Goal: Information Seeking & Learning: Learn about a topic

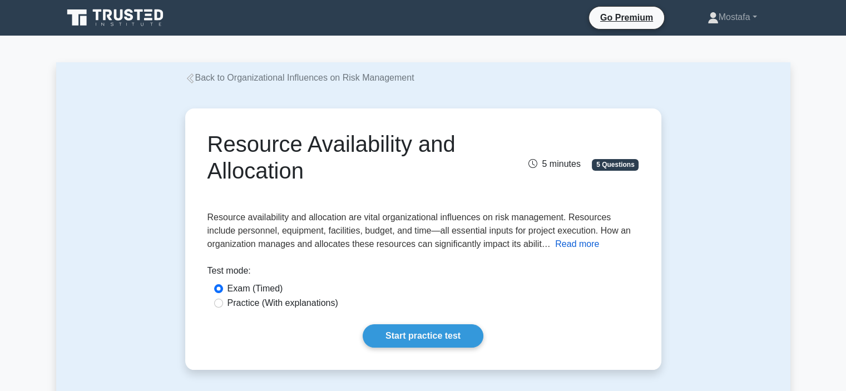
click at [574, 245] on button "Read more" at bounding box center [577, 243] width 44 height 13
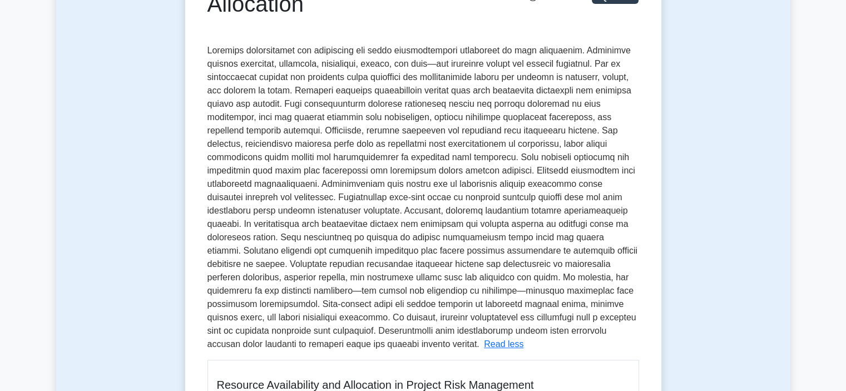
scroll to position [167, 0]
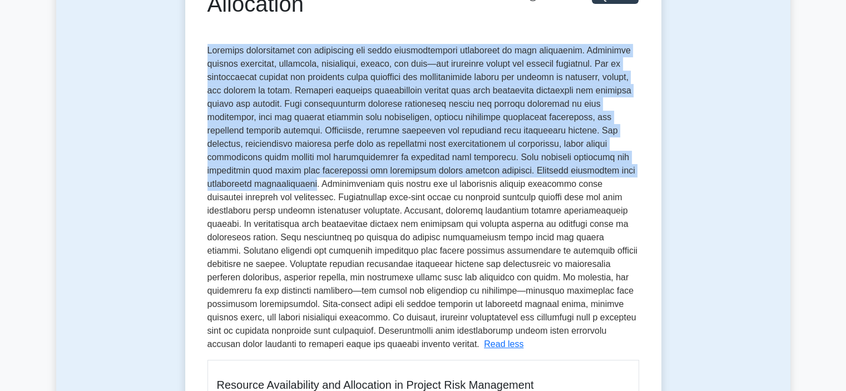
drag, startPoint x: 548, startPoint y: 171, endPoint x: 194, endPoint y: 57, distance: 372.0
copy span "Resource availability and allocation are vital organizational influences on ris…"
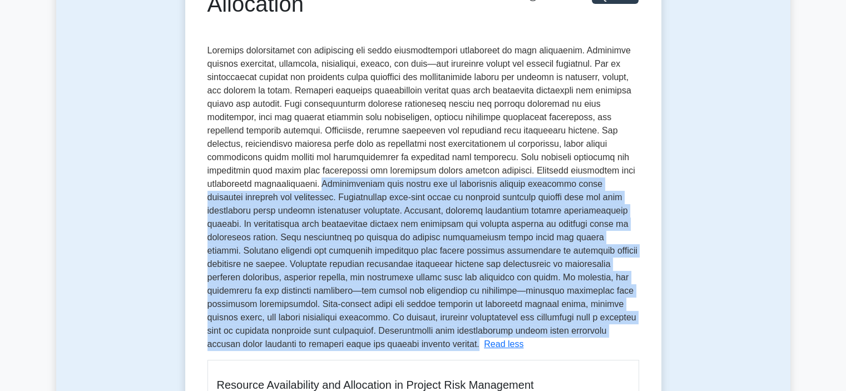
drag, startPoint x: 473, startPoint y: 332, endPoint x: 554, endPoint y: 171, distance: 180.1
click at [554, 171] on p "Resource availability and allocation are vital organizational influences on ris…" at bounding box center [422, 197] width 430 height 303
copy span "Organizations must decide how to distribute limited resources among competing p…"
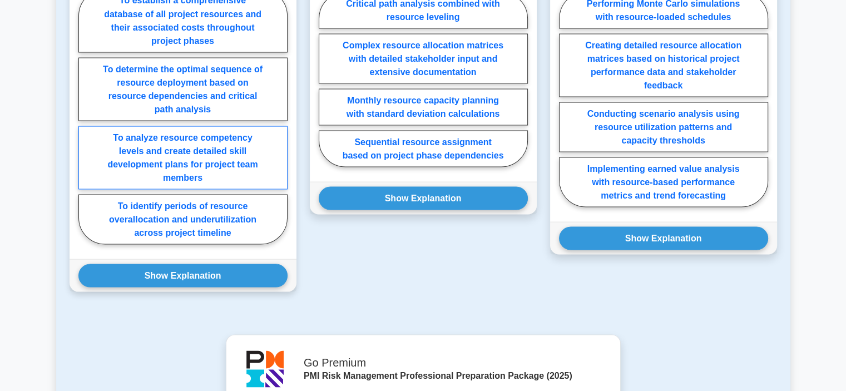
scroll to position [2114, 0]
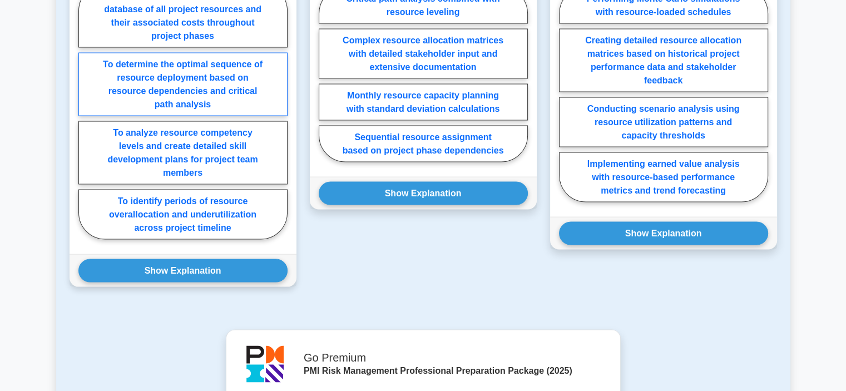
click at [270, 87] on label "To determine the optimal sequence of resource deployment based on resource depe…" at bounding box center [182, 83] width 209 height 63
click at [86, 111] on input "To determine the optimal sequence of resource deployment based on resource depe…" at bounding box center [81, 114] width 7 height 7
radio input "true"
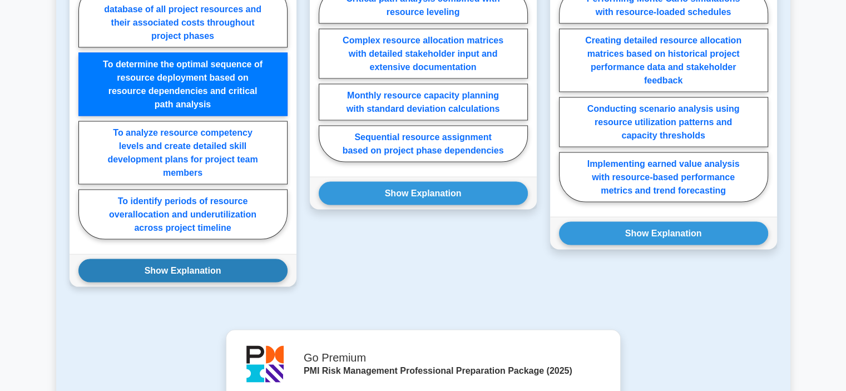
click at [256, 259] on button "Show Explanation" at bounding box center [182, 270] width 209 height 23
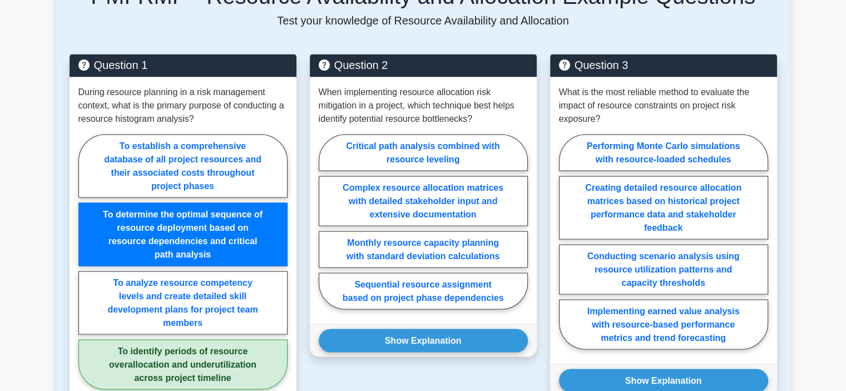
scroll to position [1947, 0]
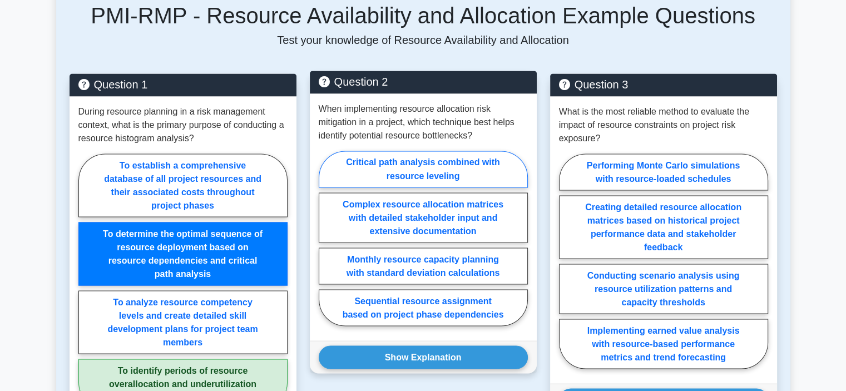
click at [477, 158] on label "Critical path analysis combined with resource leveling" at bounding box center [423, 169] width 209 height 37
click at [326, 238] on input "Critical path analysis combined with resource leveling" at bounding box center [322, 241] width 7 height 7
radio input "true"
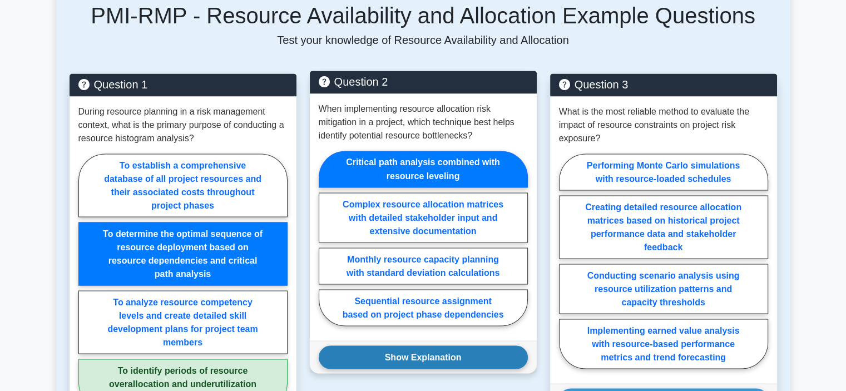
click at [483, 345] on button "Show Explanation" at bounding box center [423, 356] width 209 height 23
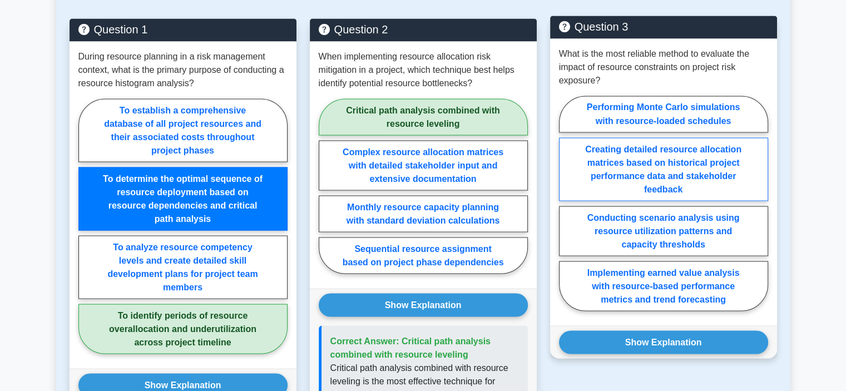
scroll to position [2002, 0]
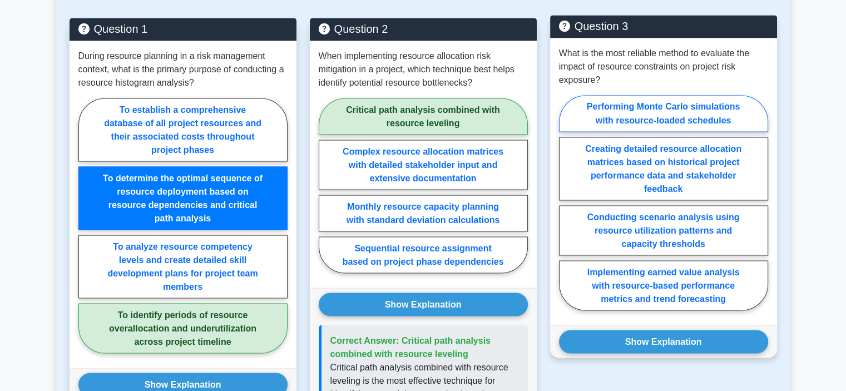
click at [733, 101] on label "Performing Monte Carlo simulations with resource-loaded schedules" at bounding box center [663, 113] width 209 height 37
click at [566, 202] on input "Performing Monte Carlo simulations with resource-loaded schedules" at bounding box center [562, 205] width 7 height 7
radio input "true"
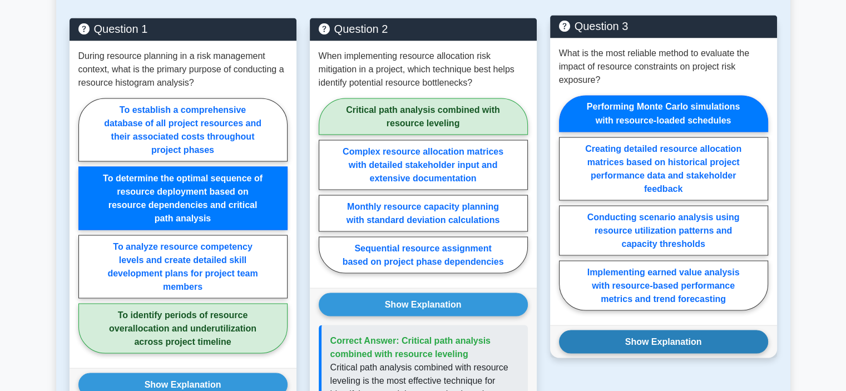
click at [707, 330] on button "Show Explanation" at bounding box center [663, 341] width 209 height 23
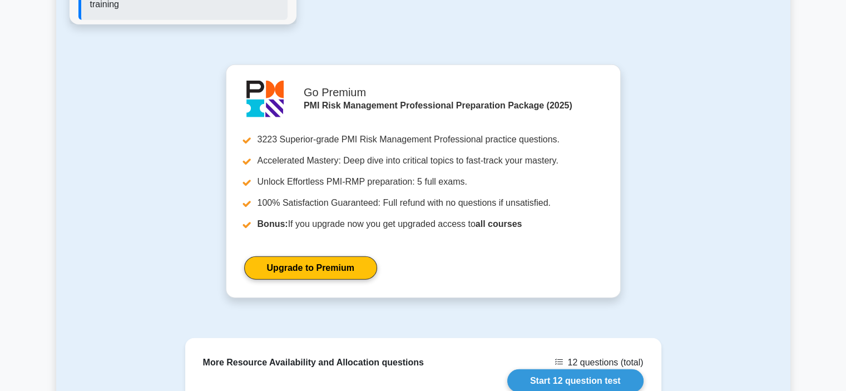
scroll to position [2837, 0]
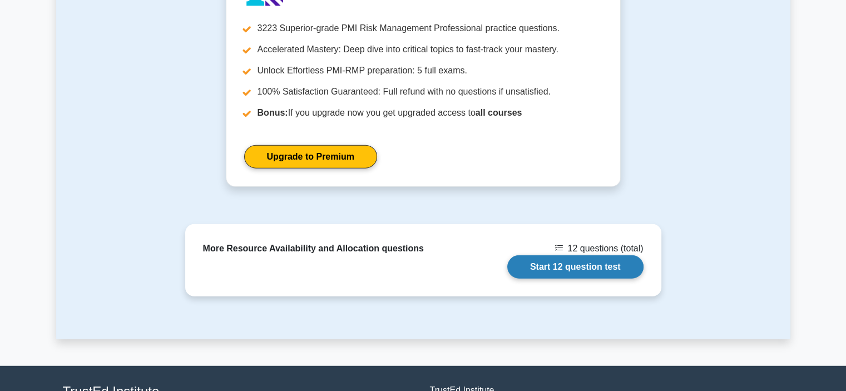
click at [543, 255] on link "Start 12 question test" at bounding box center [575, 266] width 136 height 23
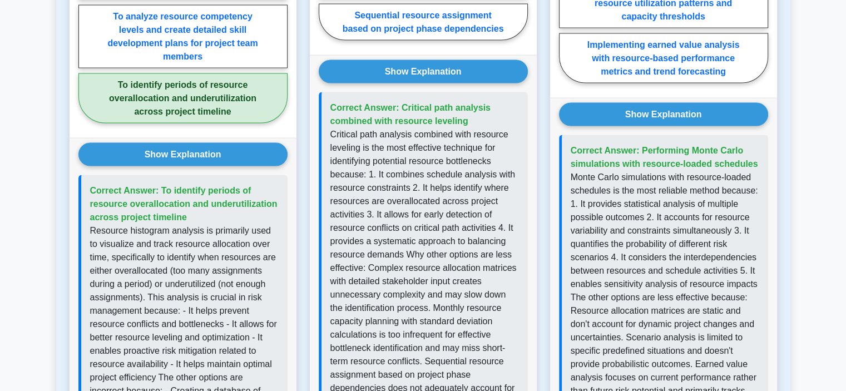
scroll to position [2114, 0]
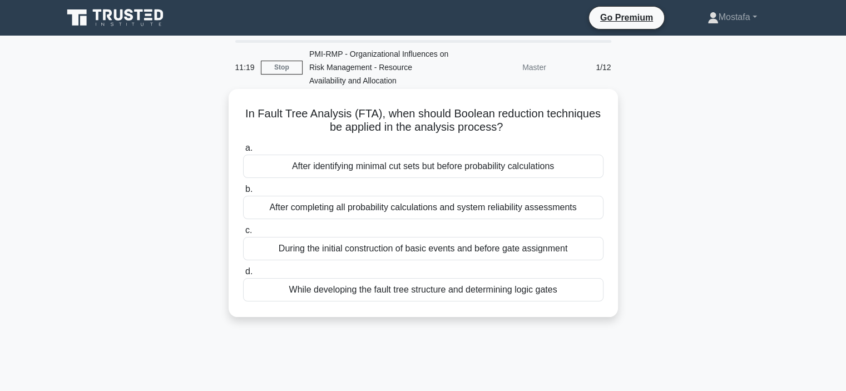
click at [576, 289] on div "While developing the fault tree structure and determining logic gates" at bounding box center [423, 289] width 360 height 23
click at [243, 275] on input "d. While developing the fault tree structure and determining logic gates" at bounding box center [243, 271] width 0 height 7
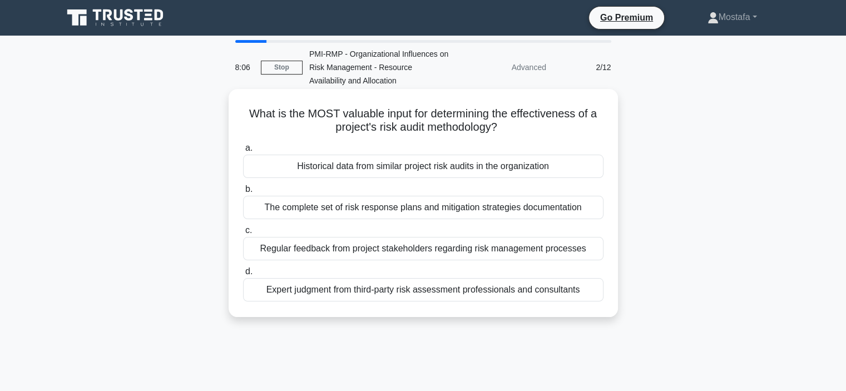
click at [587, 171] on div "Historical data from similar project risk audits in the organization" at bounding box center [423, 166] width 360 height 23
click at [243, 152] on input "a. Historical data from similar project risk audits in the organization" at bounding box center [243, 148] width 0 height 7
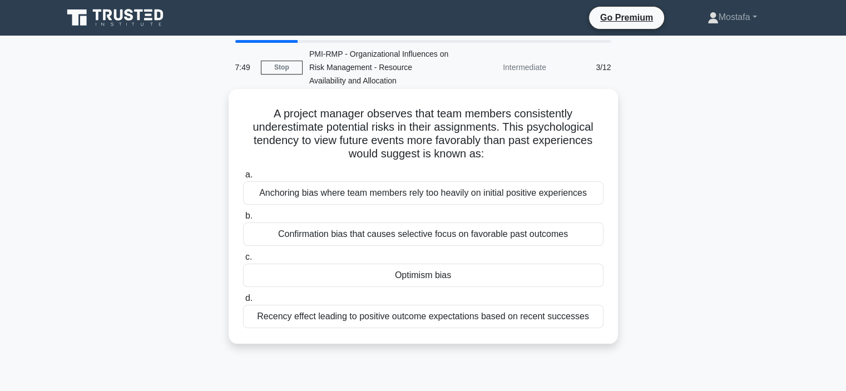
click at [512, 275] on div "Optimism bias" at bounding box center [423, 275] width 360 height 23
click at [243, 261] on input "c. Optimism bias" at bounding box center [243, 257] width 0 height 7
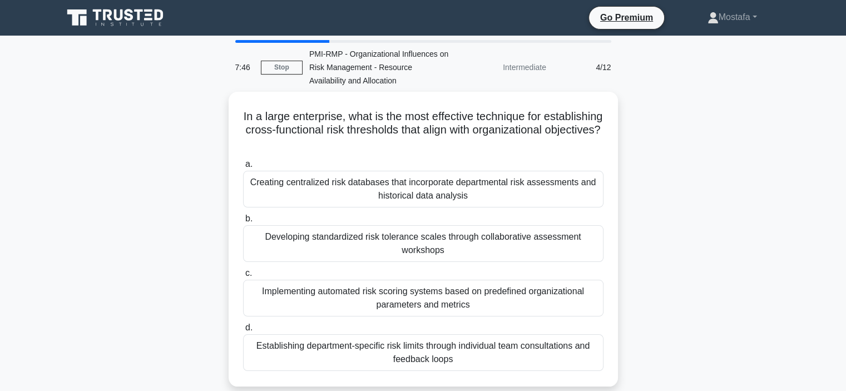
scroll to position [56, 0]
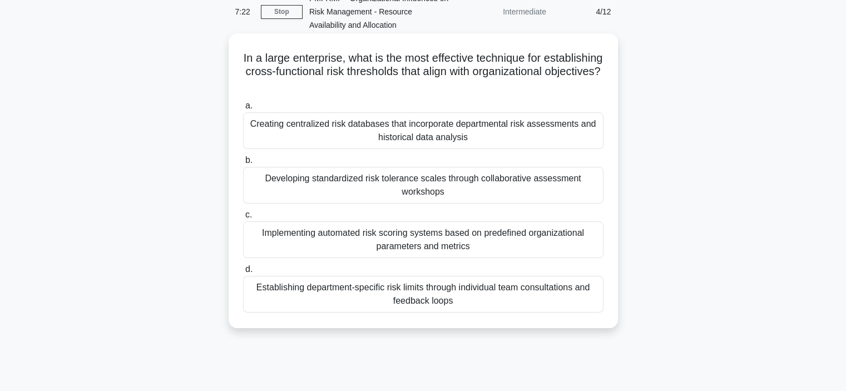
click at [583, 197] on div "Developing standardized risk tolerance scales through collaborative assessment …" at bounding box center [423, 185] width 360 height 37
click at [243, 164] on input "b. Developing standardized risk tolerance scales through collaborative assessme…" at bounding box center [243, 160] width 0 height 7
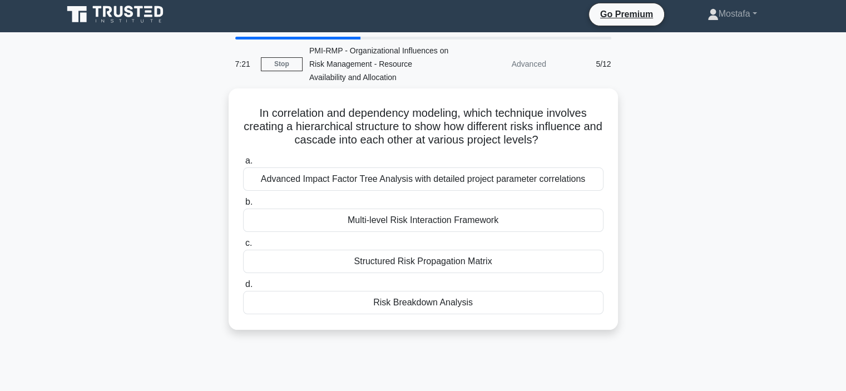
scroll to position [0, 0]
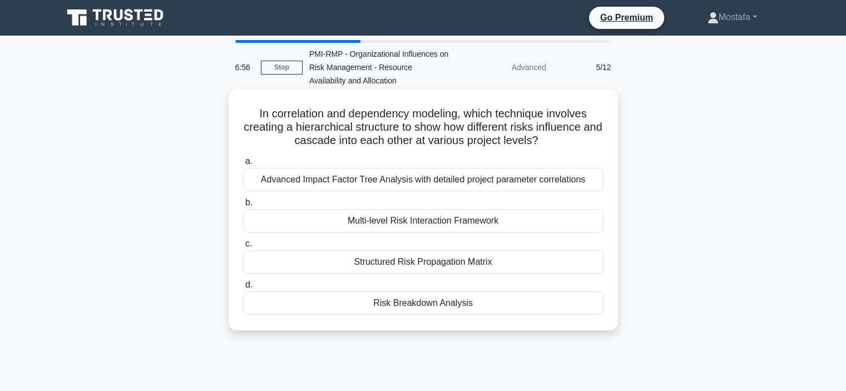
click at [581, 305] on div "Risk Breakdown Analysis" at bounding box center [423, 302] width 360 height 23
click at [243, 289] on input "d. Risk Breakdown Analysis" at bounding box center [243, 284] width 0 height 7
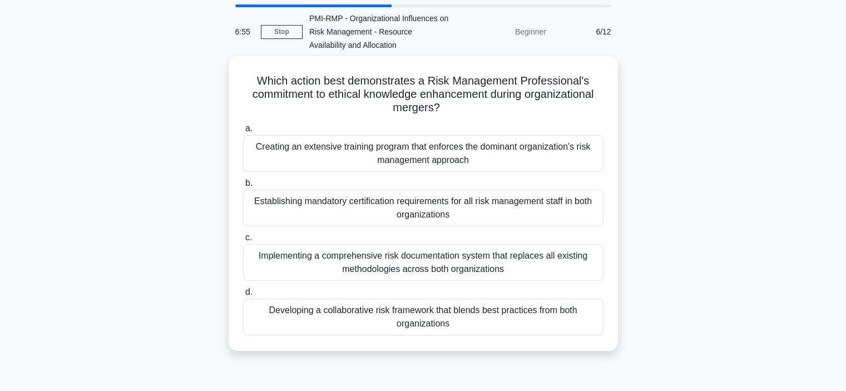
scroll to position [56, 0]
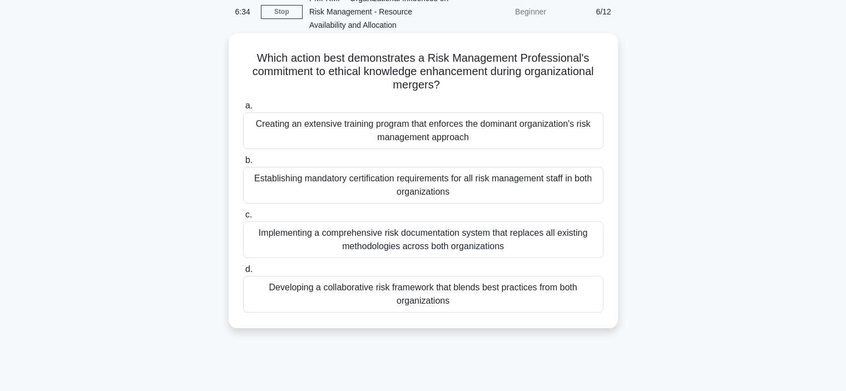
click at [576, 302] on div "Developing a collaborative risk framework that blends best practices from both …" at bounding box center [423, 294] width 360 height 37
click at [243, 273] on input "d. Developing a collaborative risk framework that blends best practices from bo…" at bounding box center [243, 269] width 0 height 7
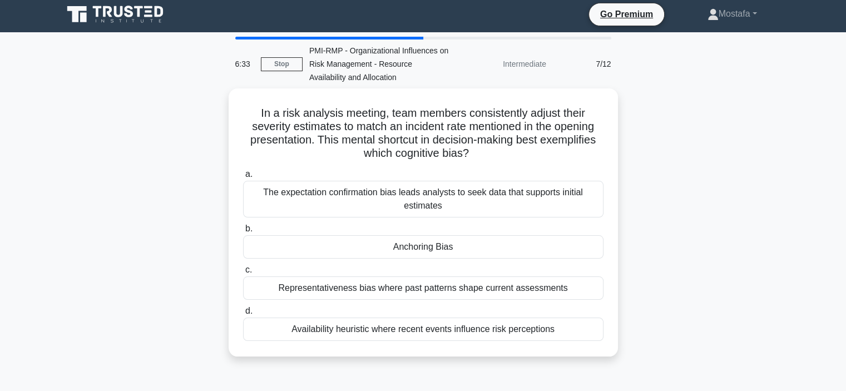
scroll to position [0, 0]
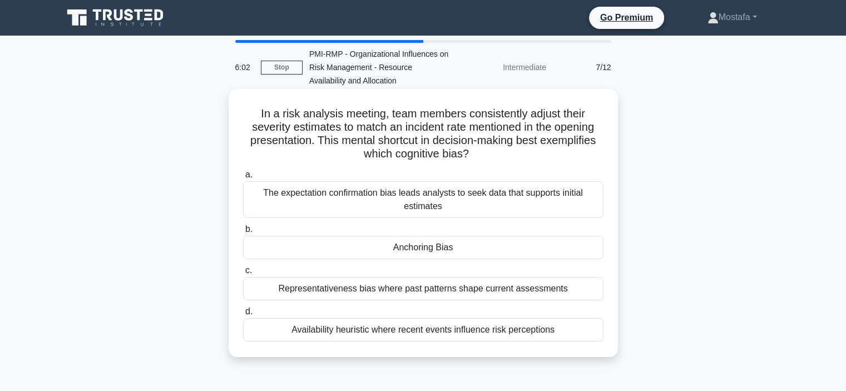
click at [555, 251] on div "Anchoring Bias" at bounding box center [423, 247] width 360 height 23
click at [243, 233] on input "b. Anchoring Bias" at bounding box center [243, 229] width 0 height 7
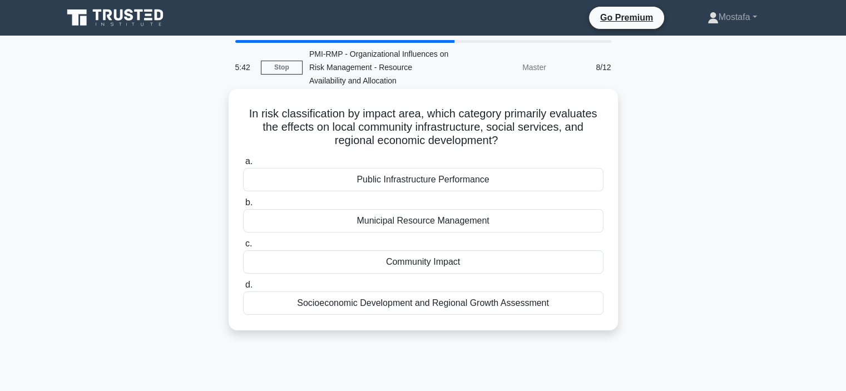
click at [560, 266] on div "Community Impact" at bounding box center [423, 261] width 360 height 23
click at [243, 248] on input "c. Community Impact" at bounding box center [243, 243] width 0 height 7
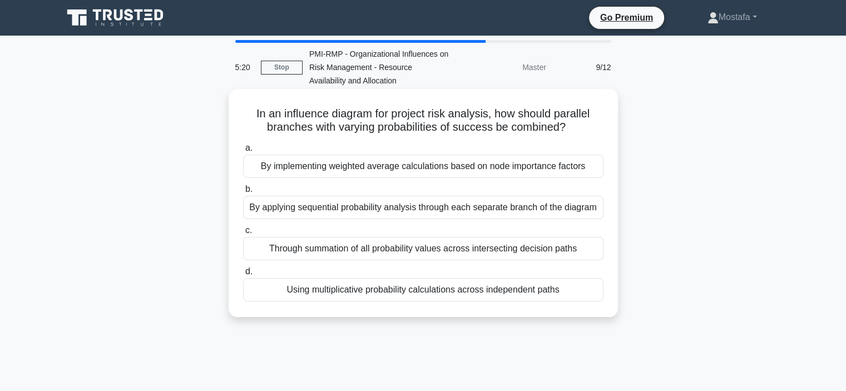
click at [587, 295] on div "Using multiplicative probability calculations across independent paths" at bounding box center [423, 289] width 360 height 23
click at [243, 275] on input "d. Using multiplicative probability calculations across independent paths" at bounding box center [243, 271] width 0 height 7
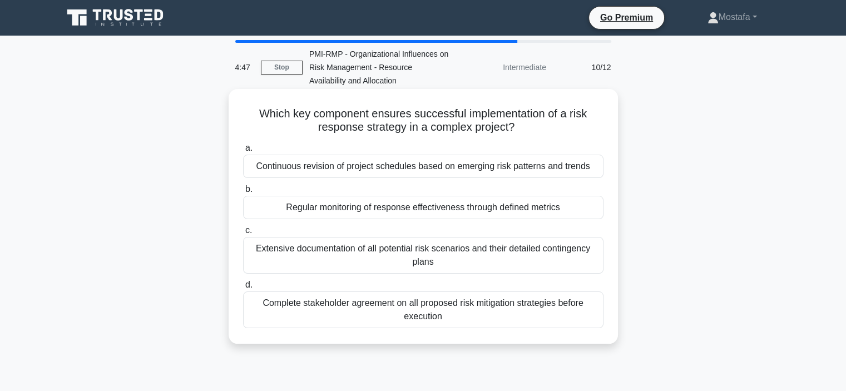
click at [579, 216] on div "Regular monitoring of response effectiveness through defined metrics" at bounding box center [423, 207] width 360 height 23
click at [243, 193] on input "b. Regular monitoring of response effectiveness through defined metrics" at bounding box center [243, 189] width 0 height 7
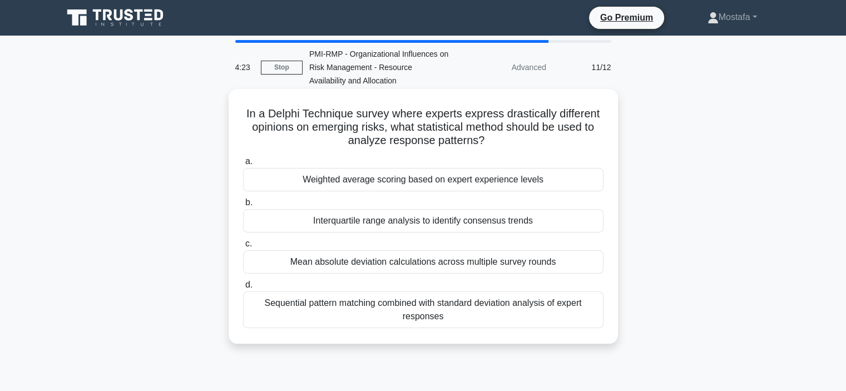
click at [576, 177] on div "Weighted average scoring based on expert experience levels" at bounding box center [423, 179] width 360 height 23
click at [243, 165] on input "a. Weighted average scoring based on expert experience levels" at bounding box center [243, 161] width 0 height 7
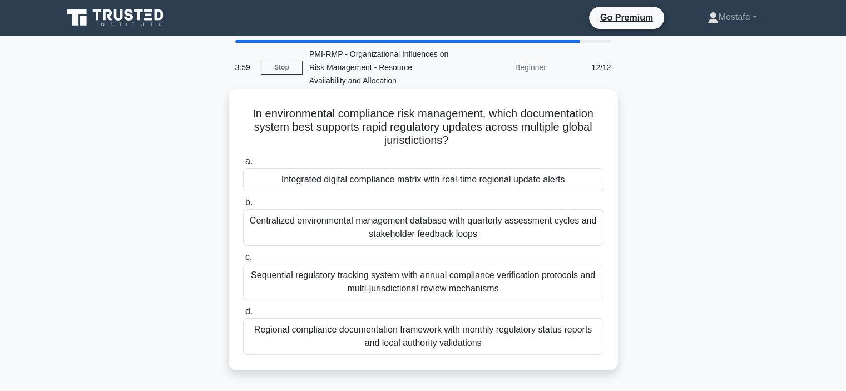
click at [586, 183] on div "Integrated digital compliance matrix with real-time regional update alerts" at bounding box center [423, 179] width 360 height 23
click at [243, 165] on input "a. Integrated digital compliance matrix with real-time regional update alerts" at bounding box center [243, 161] width 0 height 7
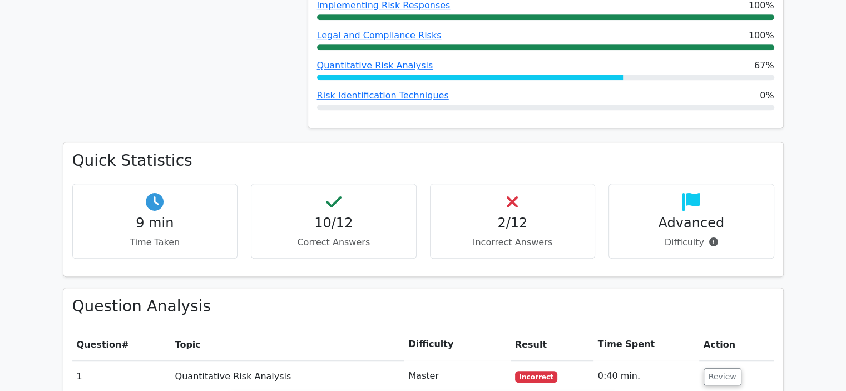
scroll to position [890, 0]
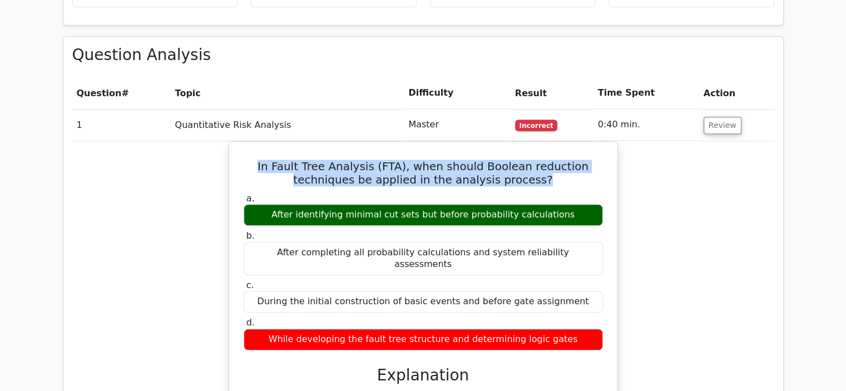
drag, startPoint x: 529, startPoint y: 137, endPoint x: 223, endPoint y: 121, distance: 306.9
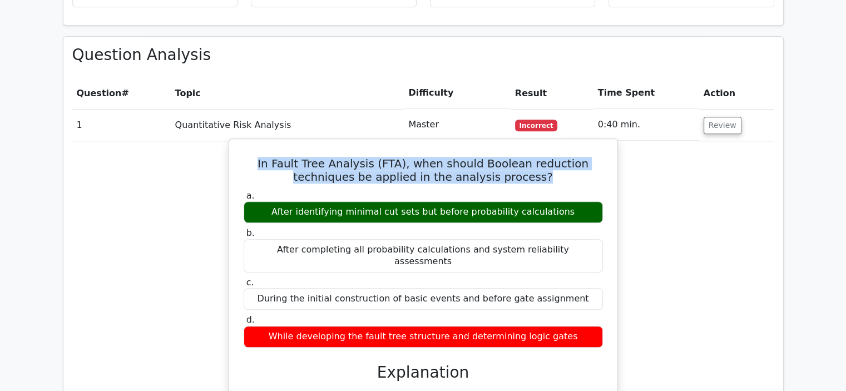
copy h5 "In Fault Tree Analysis (FTA), when should Boolean reduction techniques be appli…"
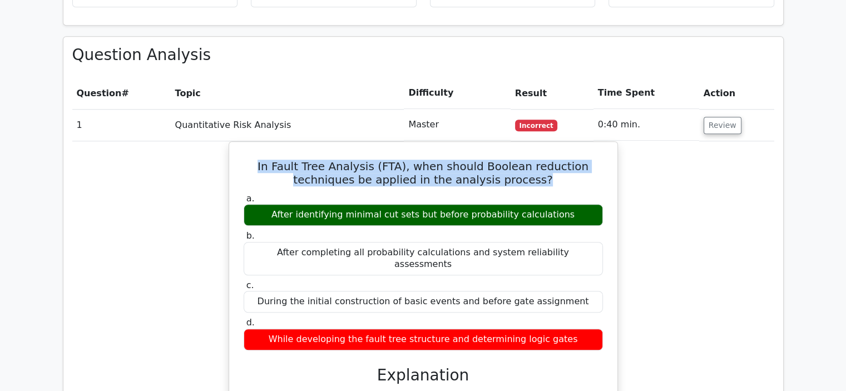
drag, startPoint x: 571, startPoint y: 173, endPoint x: 185, endPoint y: 149, distance: 386.7
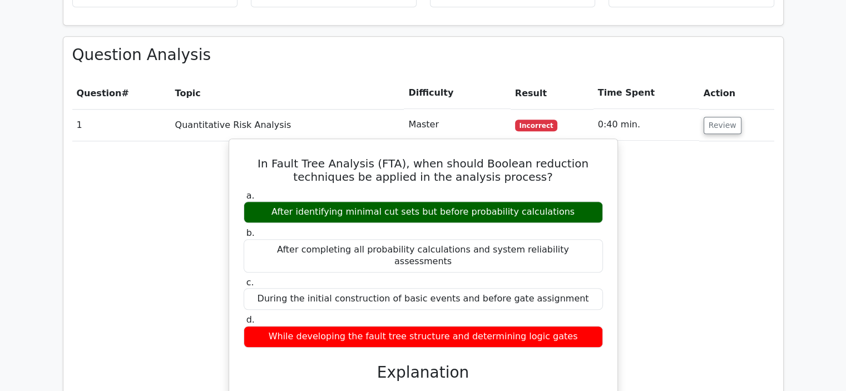
drag, startPoint x: 565, startPoint y: 171, endPoint x: 282, endPoint y: 168, distance: 282.6
click at [282, 201] on div "After identifying minimal cut sets but before probability calculations" at bounding box center [423, 212] width 359 height 22
copy div "After identifying minimal cut sets but before probability calculations"
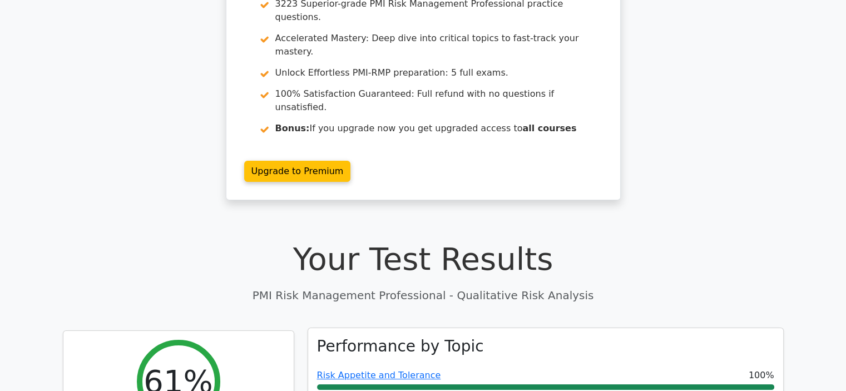
scroll to position [222, 0]
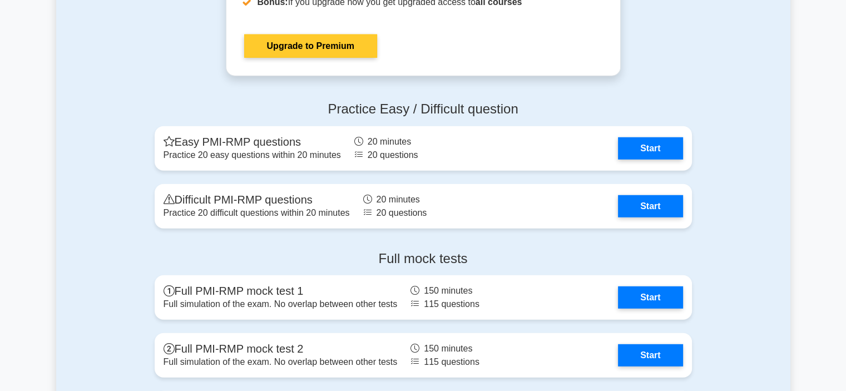
scroll to position [3003, 0]
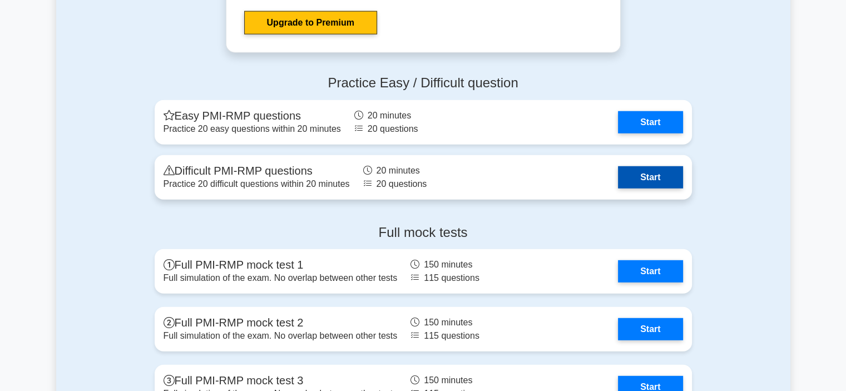
click at [646, 172] on link "Start" at bounding box center [650, 177] width 65 height 22
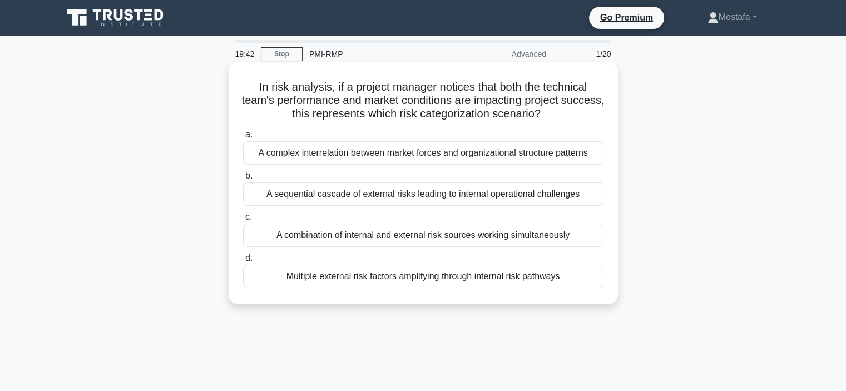
click at [594, 239] on div "A combination of internal and external risk sources working simultaneously" at bounding box center [423, 235] width 360 height 23
click at [243, 221] on input "c. A combination of internal and external risk sources working simultaneously" at bounding box center [243, 217] width 0 height 7
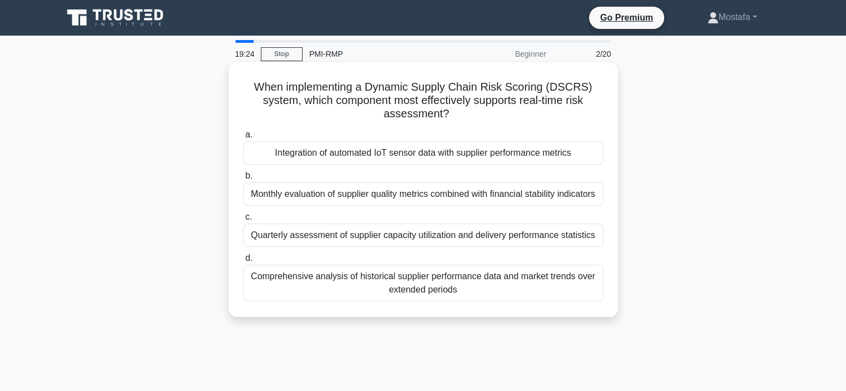
click at [585, 158] on div "Integration of automated IoT sensor data with supplier performance metrics" at bounding box center [423, 152] width 360 height 23
click at [243, 138] on input "a. Integration of automated IoT sensor data with supplier performance metrics" at bounding box center [243, 134] width 0 height 7
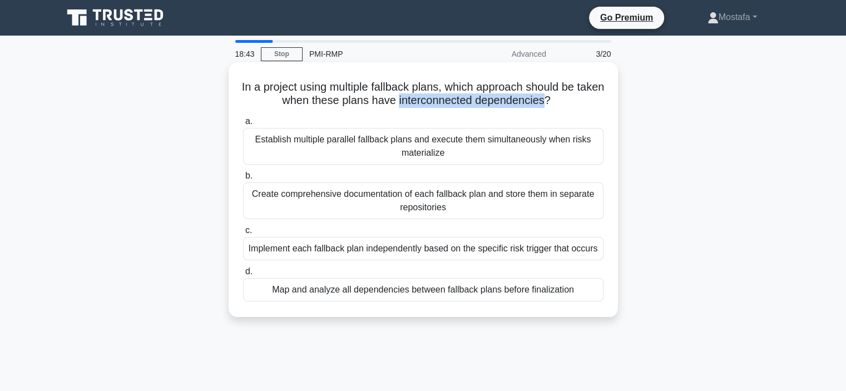
drag, startPoint x: 412, startPoint y: 101, endPoint x: 561, endPoint y: 107, distance: 148.7
click at [561, 107] on h5 "In a project using multiple fallback plans, which approach should be taken when…" at bounding box center [423, 94] width 363 height 28
copy h5 "interconnected dependencies"
click at [513, 258] on div "Implement each fallback plan independently based on the specific risk trigger t…" at bounding box center [423, 248] width 360 height 23
click at [243, 234] on input "c. Implement each fallback plan independently based on the specific risk trigge…" at bounding box center [243, 230] width 0 height 7
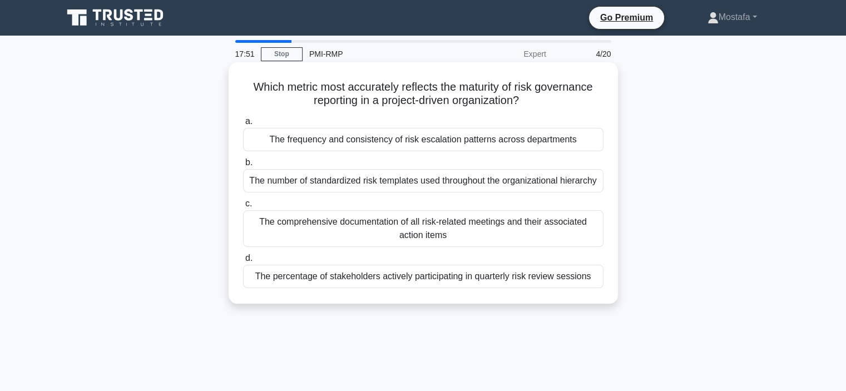
click at [545, 284] on div "The percentage of stakeholders actively participating in quarterly risk review …" at bounding box center [423, 276] width 360 height 23
click at [243, 262] on input "d. The percentage of stakeholders actively participating in quarterly risk revi…" at bounding box center [243, 258] width 0 height 7
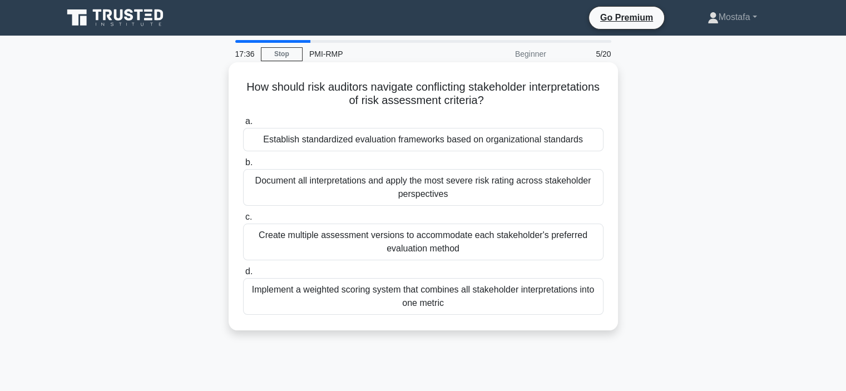
click at [586, 143] on div "Establish standardized evaluation frameworks based on organizational standards" at bounding box center [423, 139] width 360 height 23
click at [243, 125] on input "a. Establish standardized evaluation frameworks based on organizational standar…" at bounding box center [243, 121] width 0 height 7
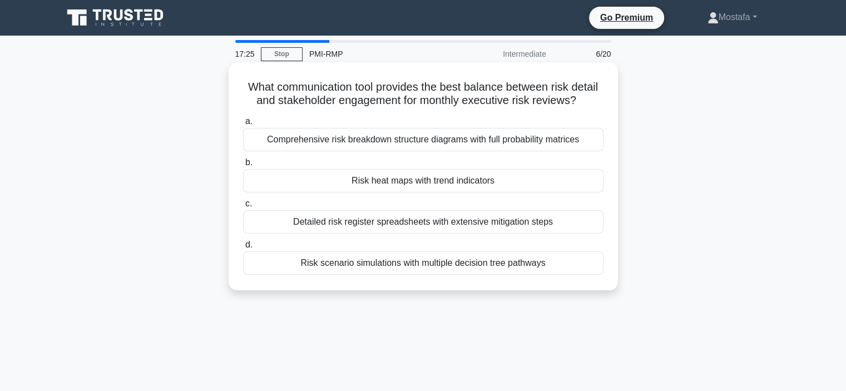
click at [578, 185] on div "Risk heat maps with trend indicators" at bounding box center [423, 180] width 360 height 23
click at [243, 166] on input "b. Risk heat maps with trend indicators" at bounding box center [243, 162] width 0 height 7
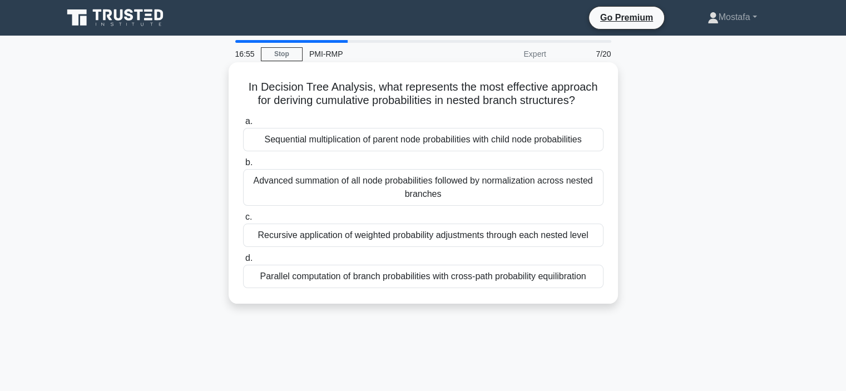
click at [597, 240] on div "Recursive application of weighted probability adjustments through each nested l…" at bounding box center [423, 235] width 360 height 23
click at [243, 221] on input "c. Recursive application of weighted probability adjustments through each neste…" at bounding box center [243, 217] width 0 height 7
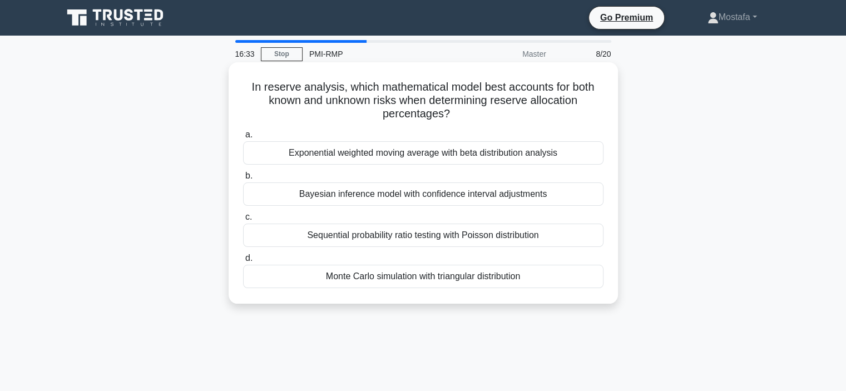
click at [583, 280] on div "Monte Carlo simulation with triangular distribution" at bounding box center [423, 276] width 360 height 23
click at [243, 262] on input "d. Monte Carlo simulation with triangular distribution" at bounding box center [243, 258] width 0 height 7
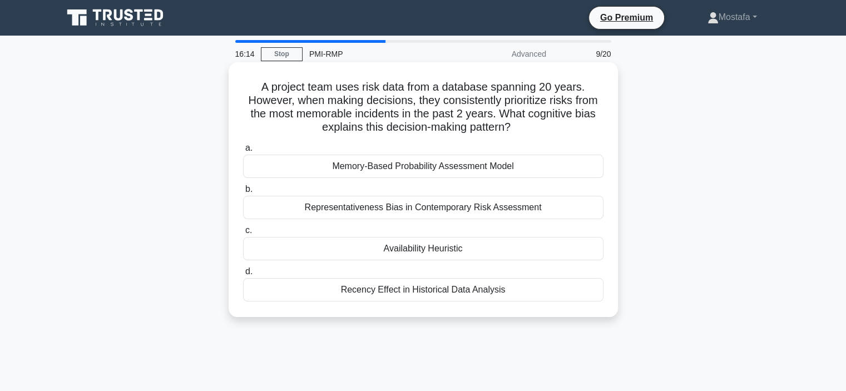
click at [576, 249] on div "Availability Heuristic" at bounding box center [423, 248] width 360 height 23
click at [243, 234] on input "c. Availability Heuristic" at bounding box center [243, 230] width 0 height 7
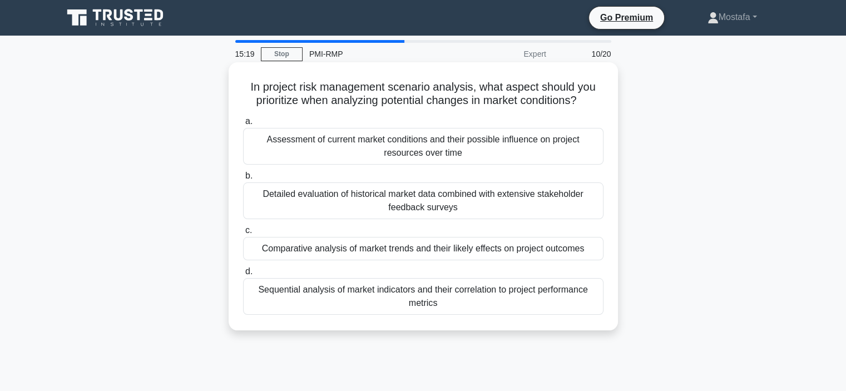
click at [586, 302] on div "Sequential analysis of market indicators and their correlation to project perfo…" at bounding box center [423, 296] width 360 height 37
click at [243, 275] on input "d. Sequential analysis of market indicators and their correlation to project pe…" at bounding box center [243, 271] width 0 height 7
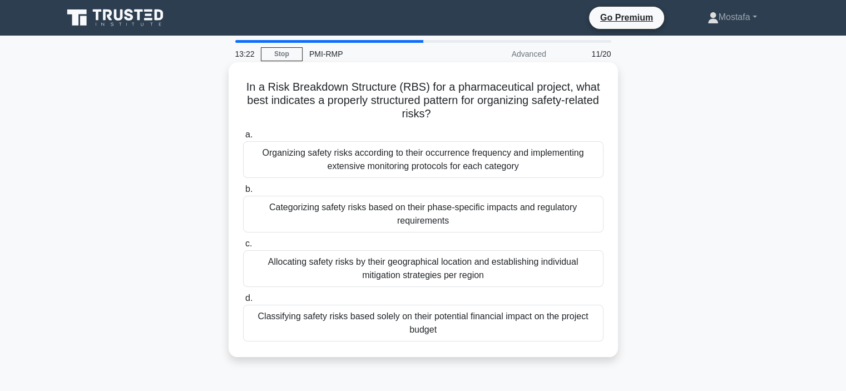
click at [560, 224] on div "Categorizing safety risks based on their phase-specific impacts and regulatory …" at bounding box center [423, 214] width 360 height 37
click at [243, 193] on input "b. Categorizing safety risks based on their phase-specific impacts and regulato…" at bounding box center [243, 189] width 0 height 7
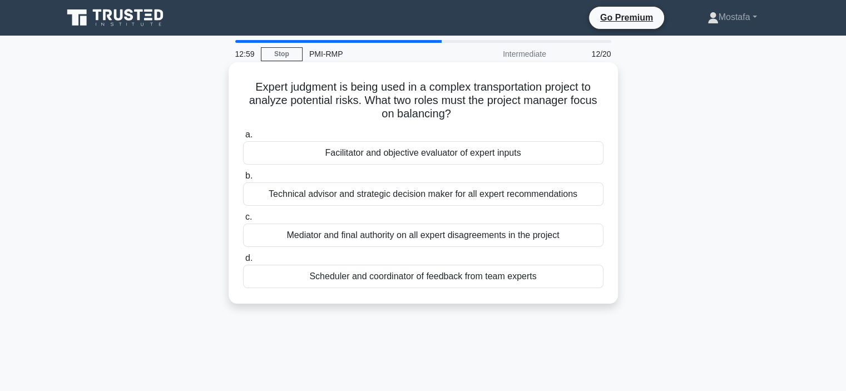
click at [581, 157] on div "Facilitator and objective evaluator of expert inputs" at bounding box center [423, 152] width 360 height 23
click at [243, 138] on input "a. Facilitator and objective evaluator of expert inputs" at bounding box center [243, 134] width 0 height 7
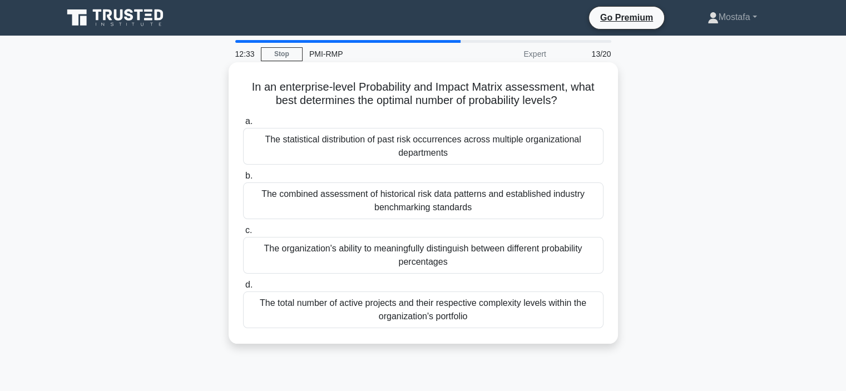
click at [591, 203] on div "The combined assessment of historical risk data patterns and established indust…" at bounding box center [423, 200] width 360 height 37
click at [243, 180] on input "b. The combined assessment of historical risk data patterns and established ind…" at bounding box center [243, 175] width 0 height 7
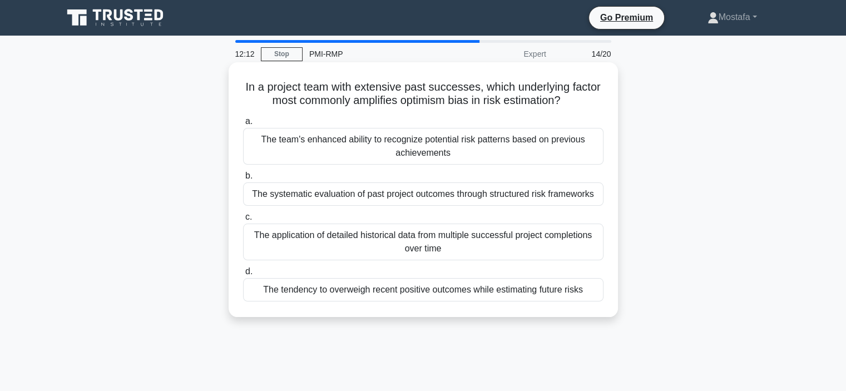
click at [598, 295] on div "The tendency to overweigh recent positive outcomes while estimating future risks" at bounding box center [423, 289] width 360 height 23
click at [243, 275] on input "d. The tendency to overweigh recent positive outcomes while estimating future r…" at bounding box center [243, 271] width 0 height 7
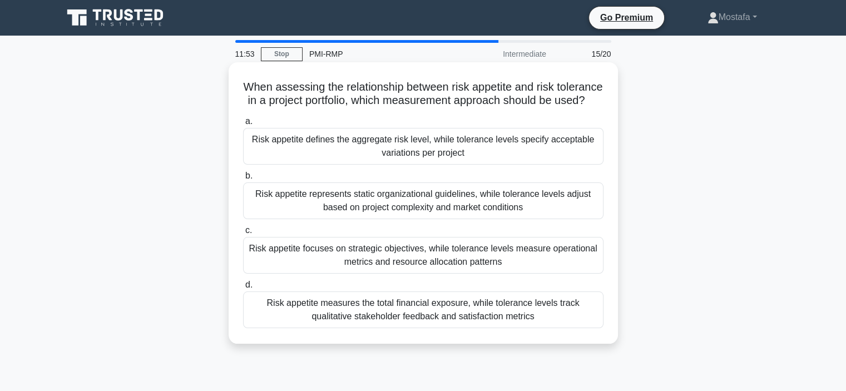
click at [595, 274] on div "Risk appetite focuses on strategic objectives, while tolerance levels measure o…" at bounding box center [423, 255] width 360 height 37
click at [243, 234] on input "c. Risk appetite focuses on strategic objectives, while tolerance levels measur…" at bounding box center [243, 230] width 0 height 7
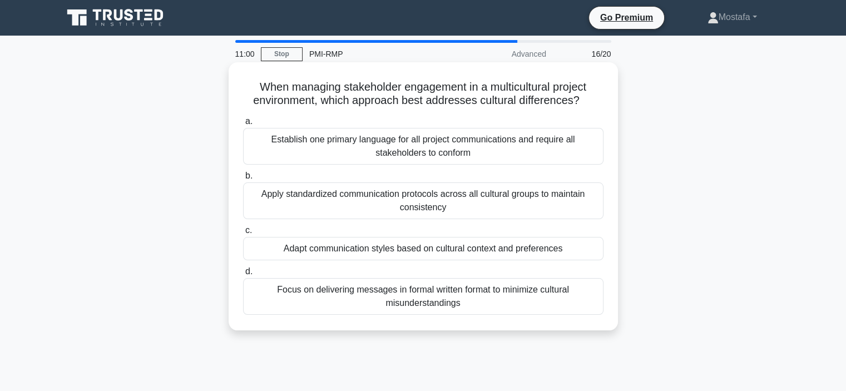
click at [592, 254] on div "Adapt communication styles based on cultural context and preferences" at bounding box center [423, 248] width 360 height 23
click at [243, 234] on input "c. Adapt communication styles based on cultural context and preferences" at bounding box center [243, 230] width 0 height 7
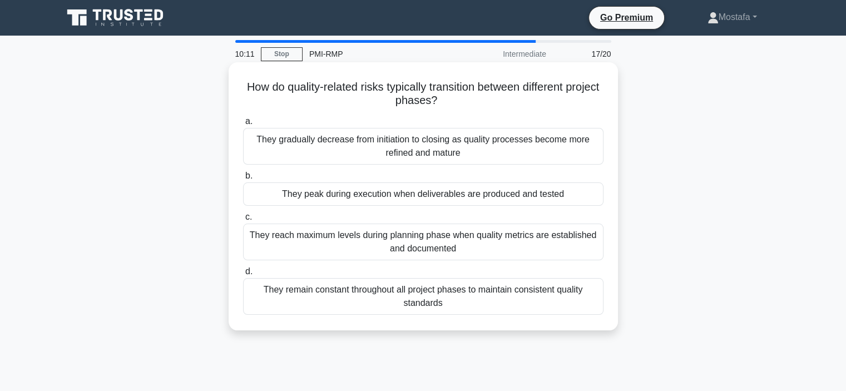
click at [550, 153] on div "They gradually decrease from initiation to closing as quality processes become …" at bounding box center [423, 146] width 360 height 37
click at [243, 125] on input "a. They gradually decrease from initiation to closing as quality processes beco…" at bounding box center [243, 121] width 0 height 7
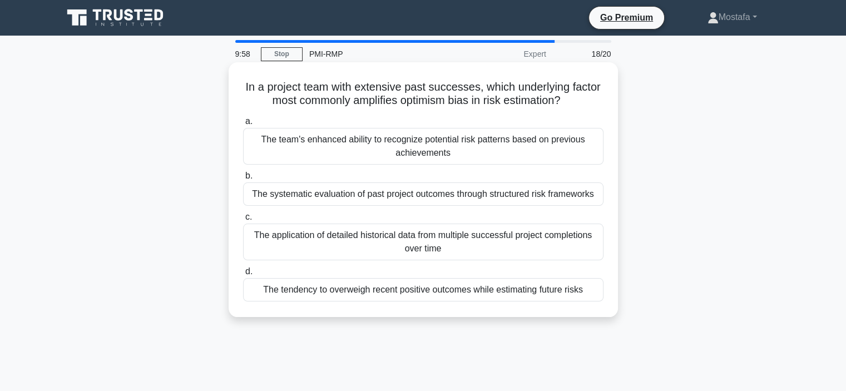
click at [600, 290] on div "The tendency to overweigh recent positive outcomes while estimating future risks" at bounding box center [423, 289] width 360 height 23
click at [243, 275] on input "d. The tendency to overweigh recent positive outcomes while estimating future r…" at bounding box center [243, 271] width 0 height 7
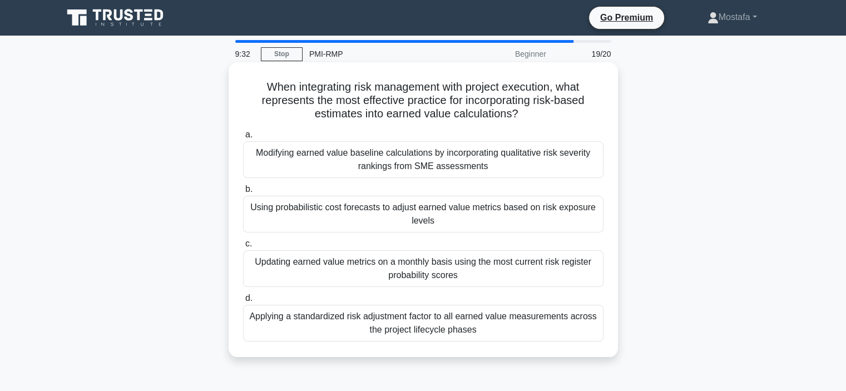
click at [570, 223] on div "Using probabilistic cost forecasts to adjust earned value metrics based on risk…" at bounding box center [423, 214] width 360 height 37
click at [243, 193] on input "b. Using probabilistic cost forecasts to adjust earned value metrics based on r…" at bounding box center [243, 189] width 0 height 7
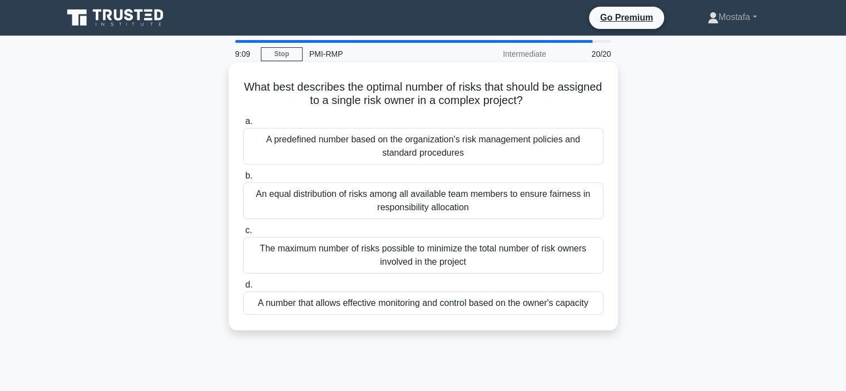
click at [578, 149] on div "A predefined number based on the organization's risk management policies and st…" at bounding box center [423, 146] width 360 height 37
click at [243, 125] on input "a. A predefined number based on the organization's risk management policies and…" at bounding box center [243, 121] width 0 height 7
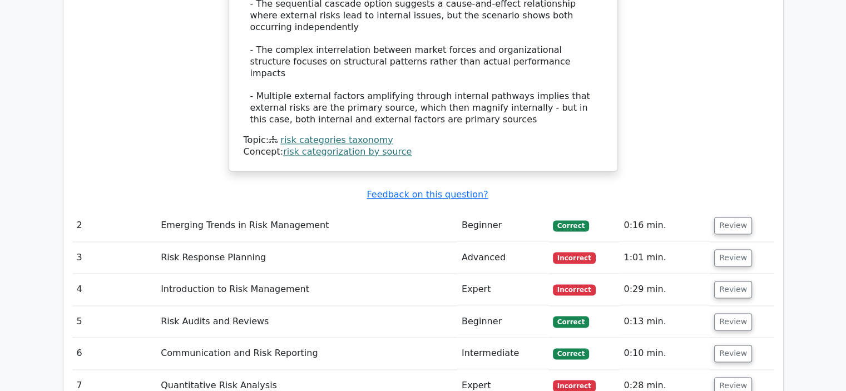
scroll to position [1669, 0]
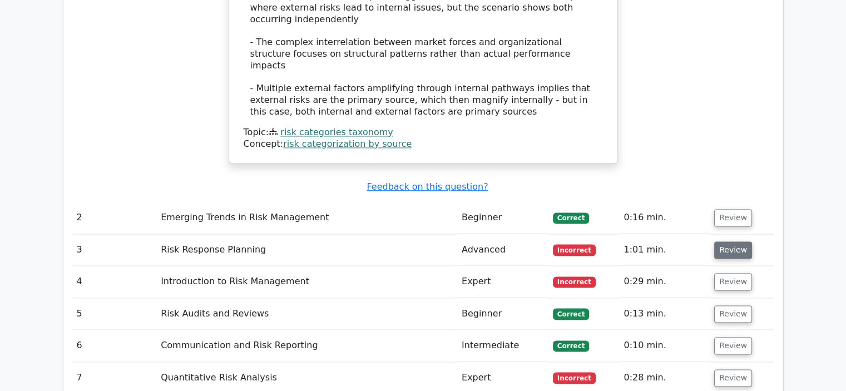
click at [735, 241] on button "Review" at bounding box center [733, 249] width 38 height 17
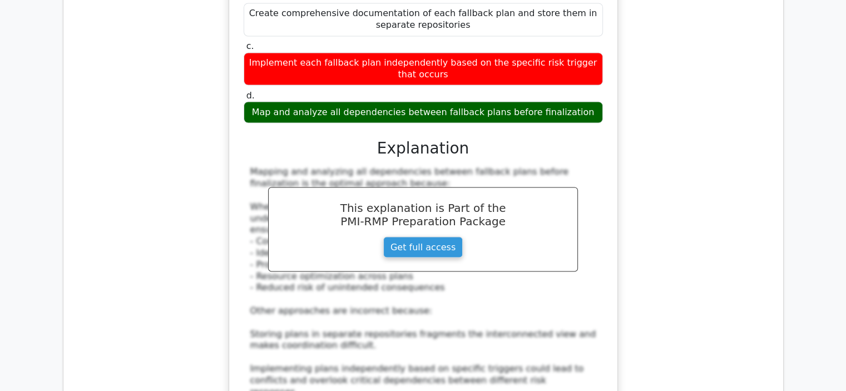
scroll to position [2114, 0]
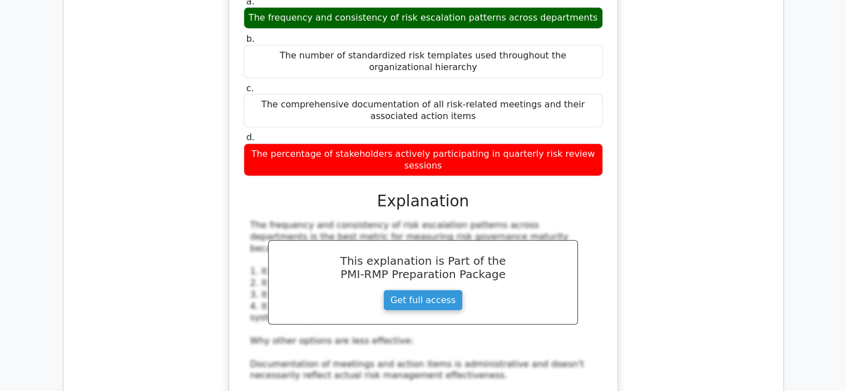
scroll to position [2892, 0]
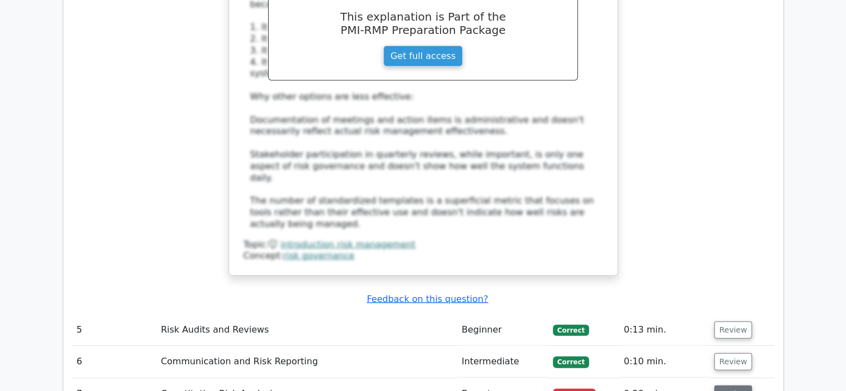
click at [727, 385] on button "Review" at bounding box center [733, 393] width 38 height 17
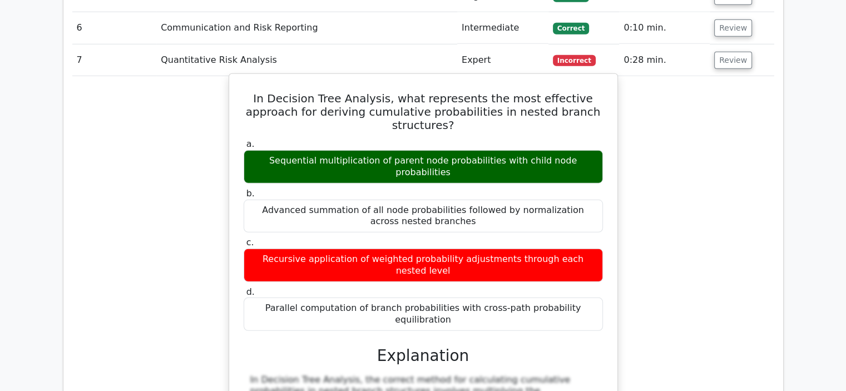
scroll to position [3560, 0]
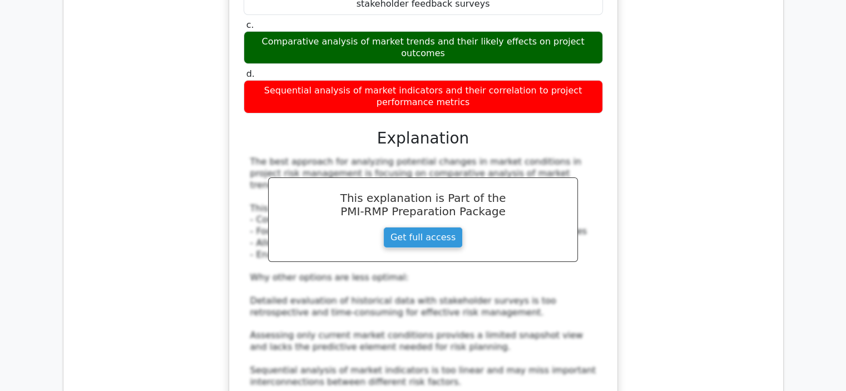
scroll to position [4171, 0]
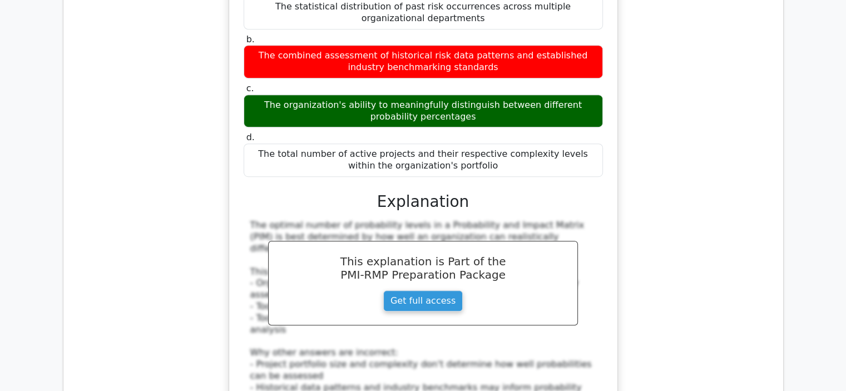
scroll to position [5006, 0]
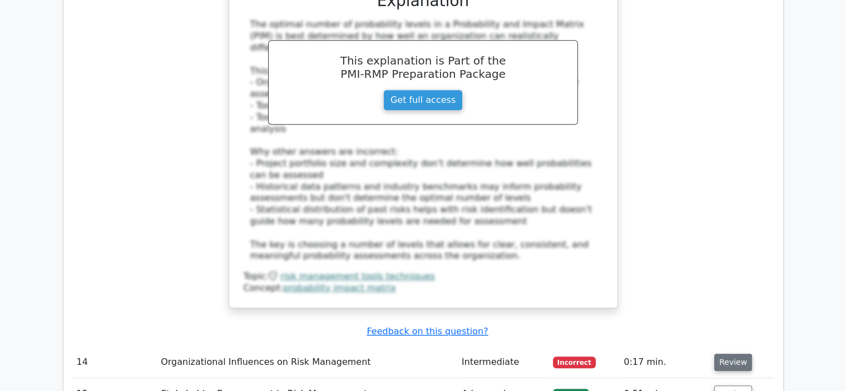
click at [728, 354] on button "Review" at bounding box center [733, 362] width 38 height 17
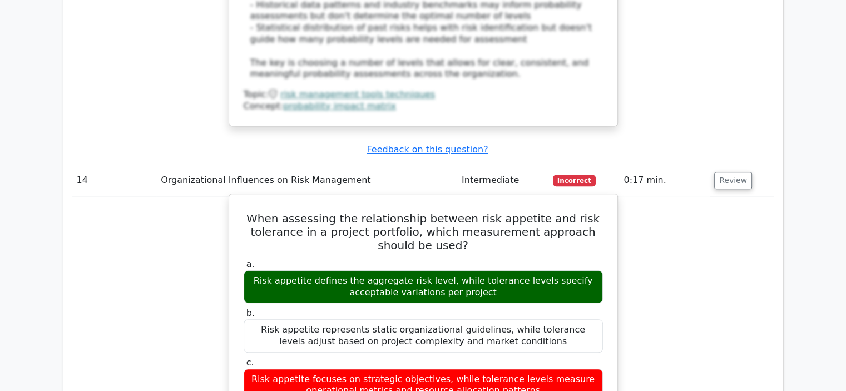
scroll to position [5061, 0]
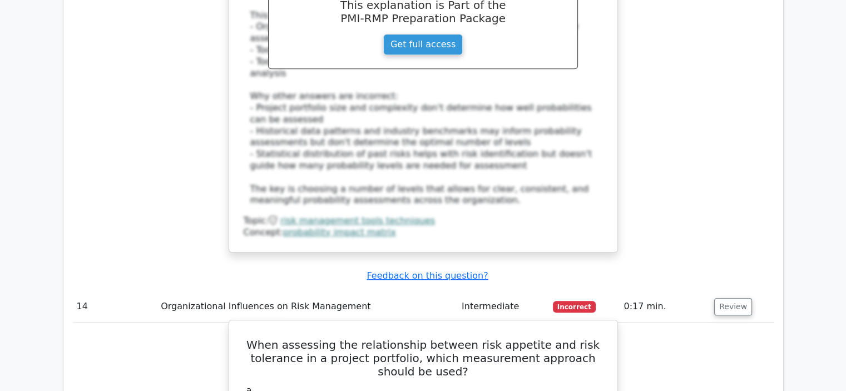
drag, startPoint x: 478, startPoint y: 100, endPoint x: 291, endPoint y: 91, distance: 187.1
copy div "Risk appetite defines the aggregate risk level, while tolerance levels specify …"
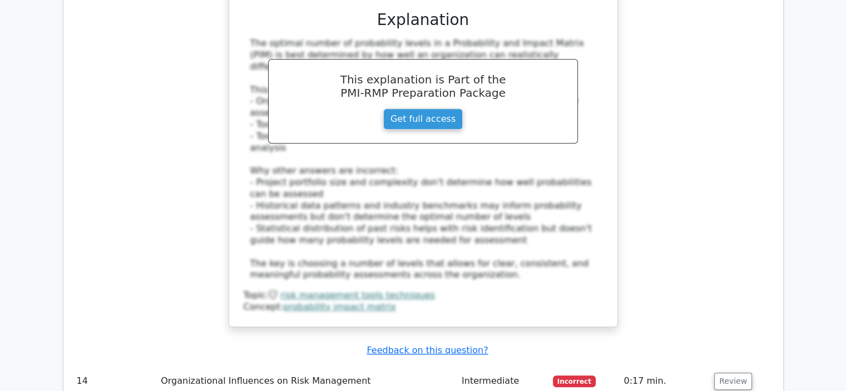
scroll to position [4950, 0]
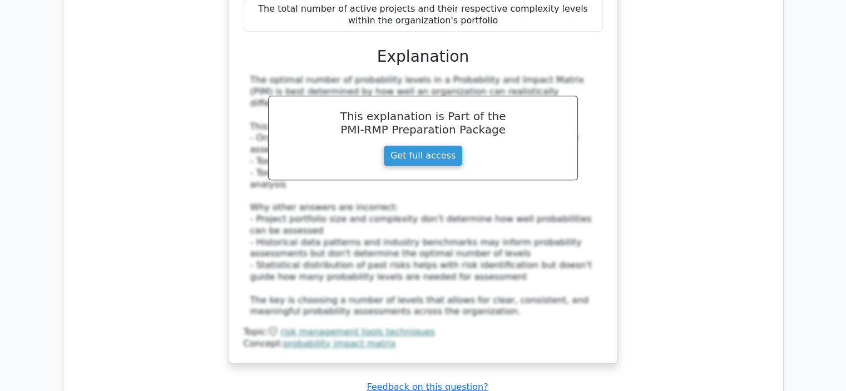
drag, startPoint x: 468, startPoint y: 160, endPoint x: 257, endPoint y: 138, distance: 211.9
copy h5 "When assessing the relationship between risk appetite and risk tolerance in a p…"
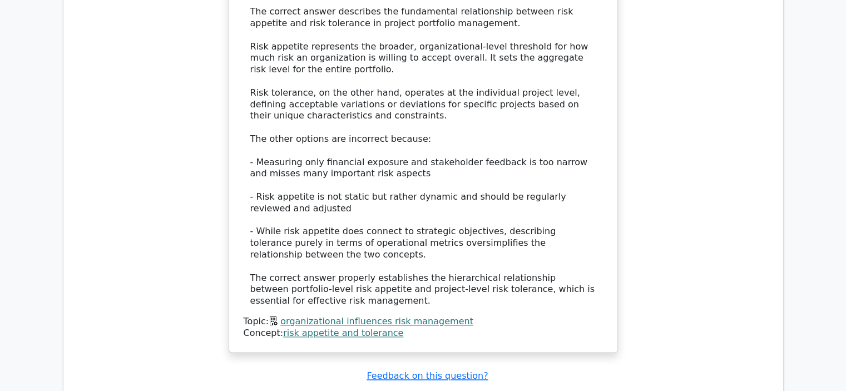
scroll to position [5729, 0]
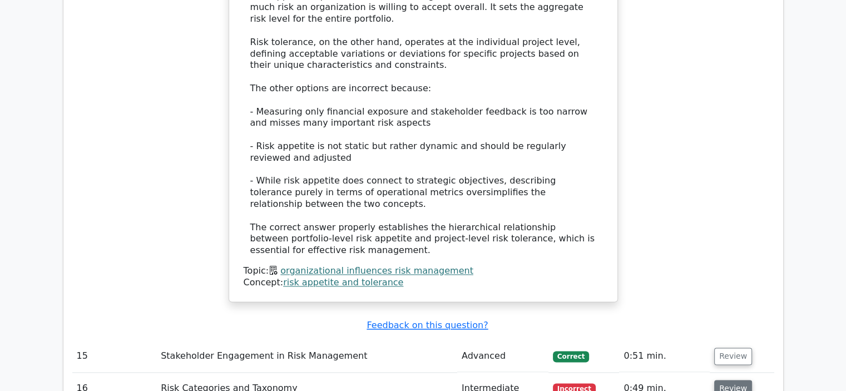
click at [741, 380] on button "Review" at bounding box center [733, 388] width 38 height 17
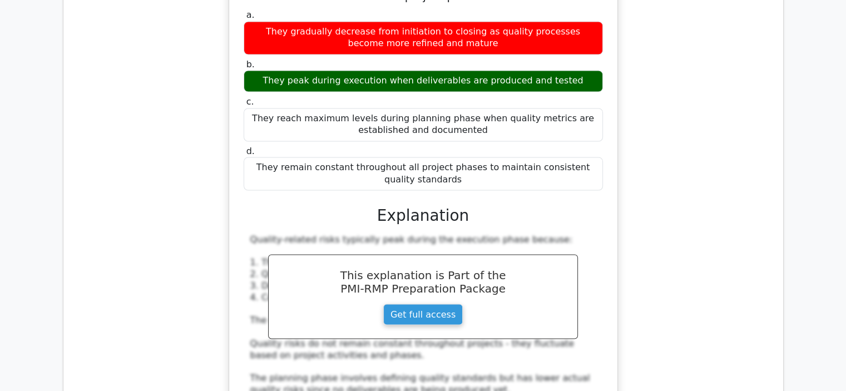
scroll to position [6174, 0]
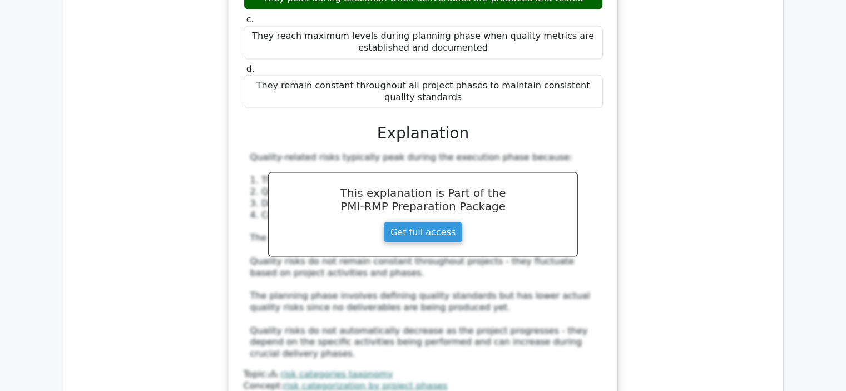
scroll to position [6396, 0]
